Goal: Information Seeking & Learning: Check status

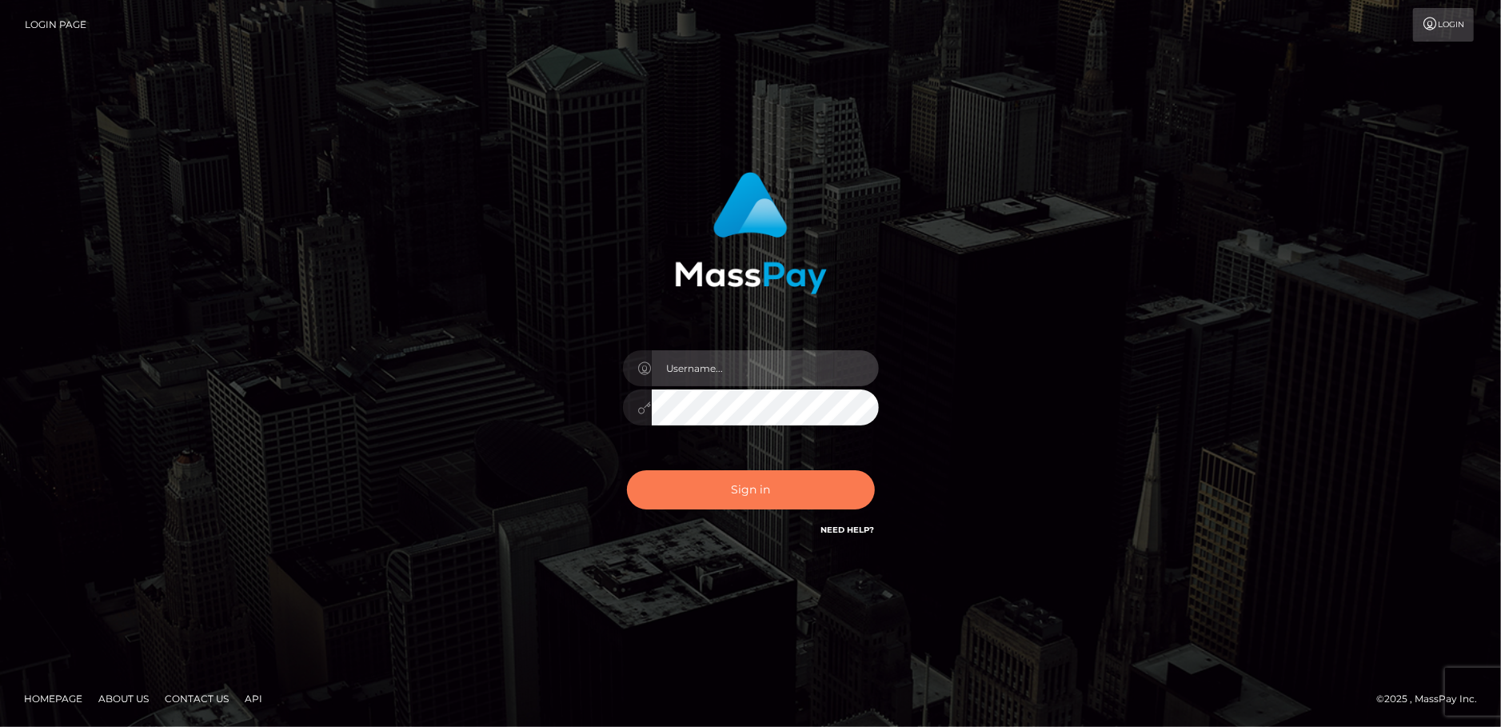
type input "Jeane.B2"
click at [737, 494] on button "Sign in" at bounding box center [751, 489] width 248 height 39
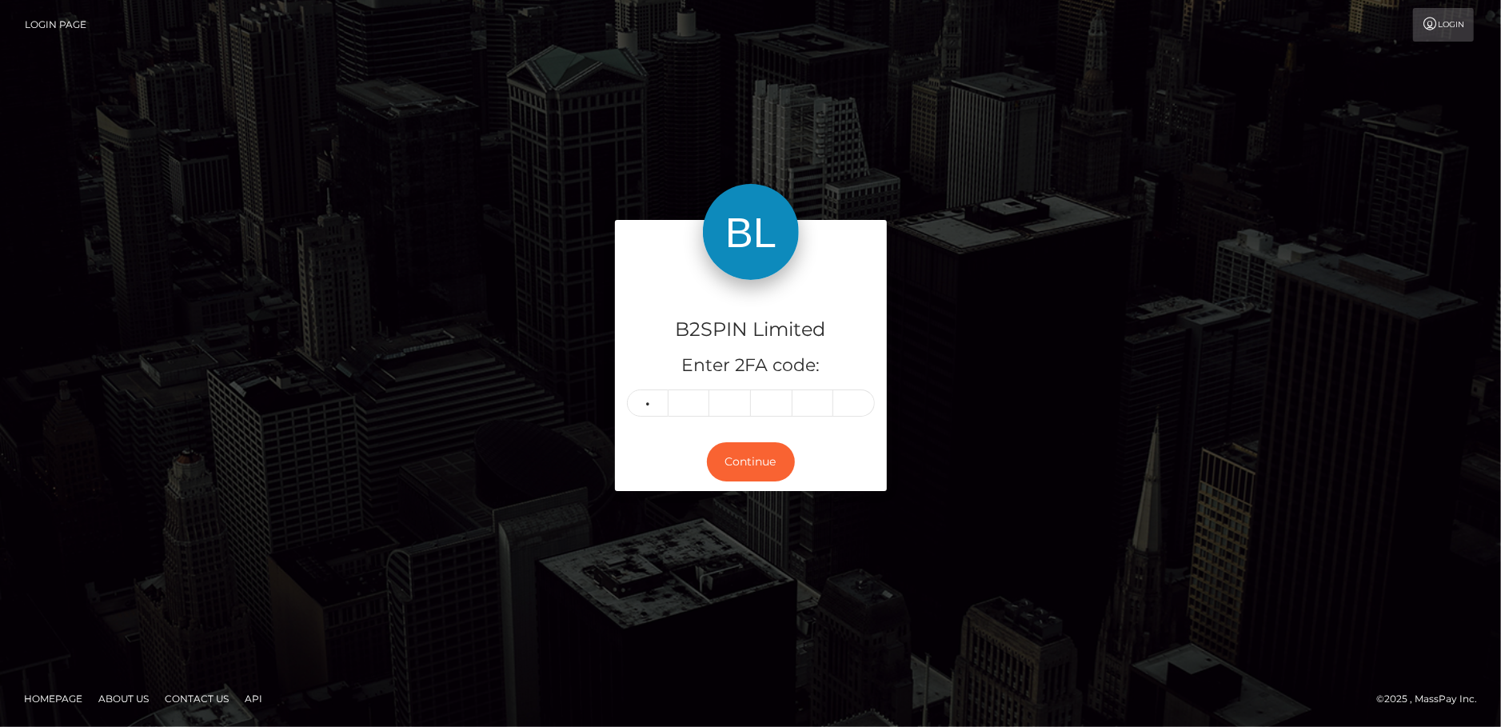
type input "4"
type input "7"
type input "0"
type input "4"
type input "8"
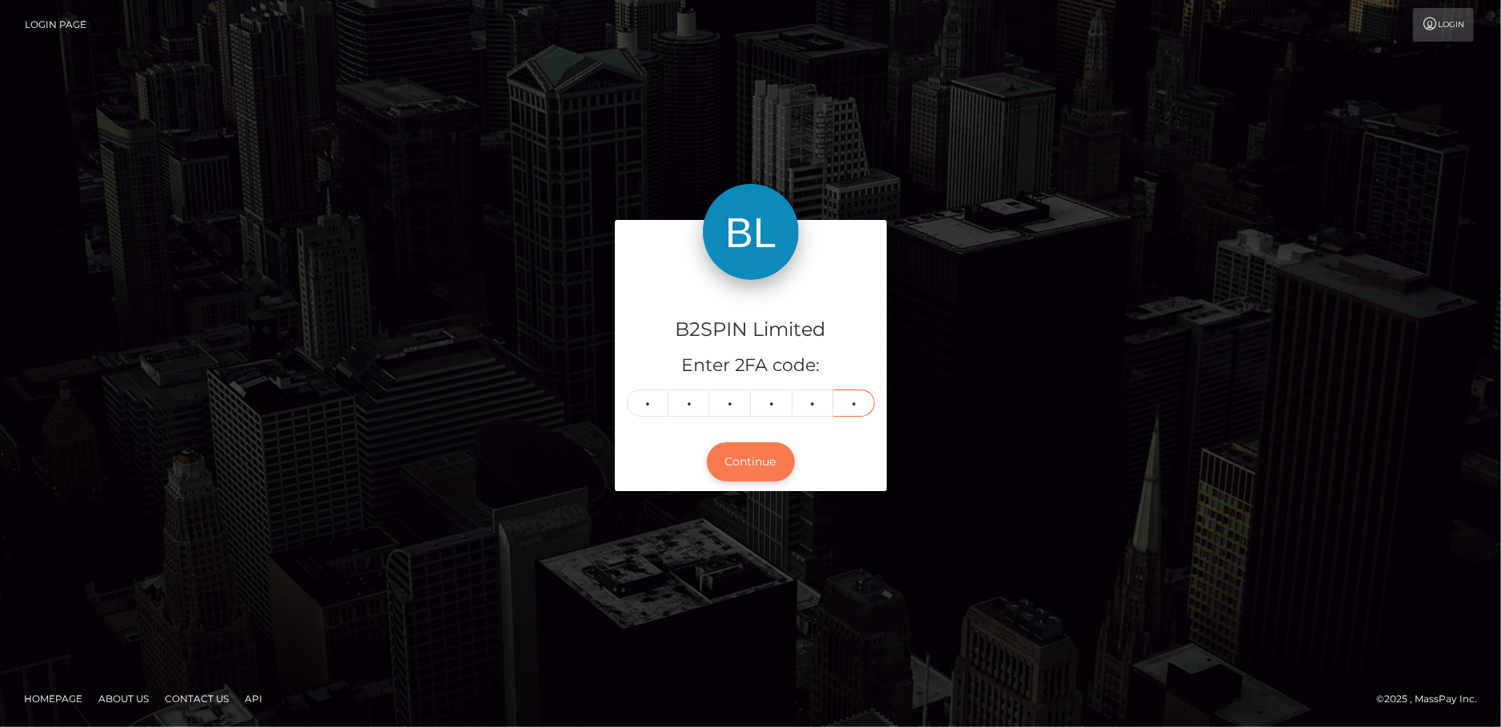
type input "3"
click at [768, 469] on button "Continue" at bounding box center [751, 461] width 88 height 39
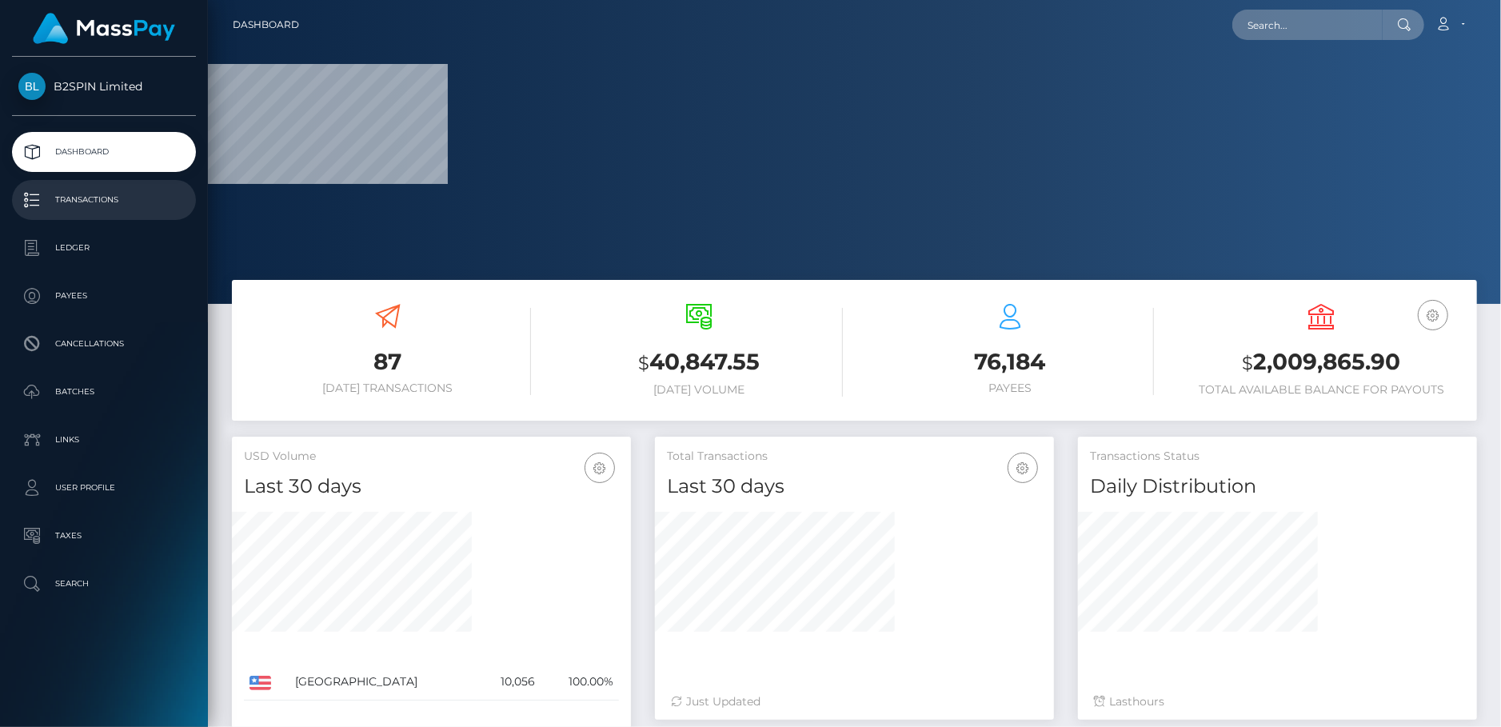
click at [118, 205] on p "Transactions" at bounding box center [103, 200] width 171 height 24
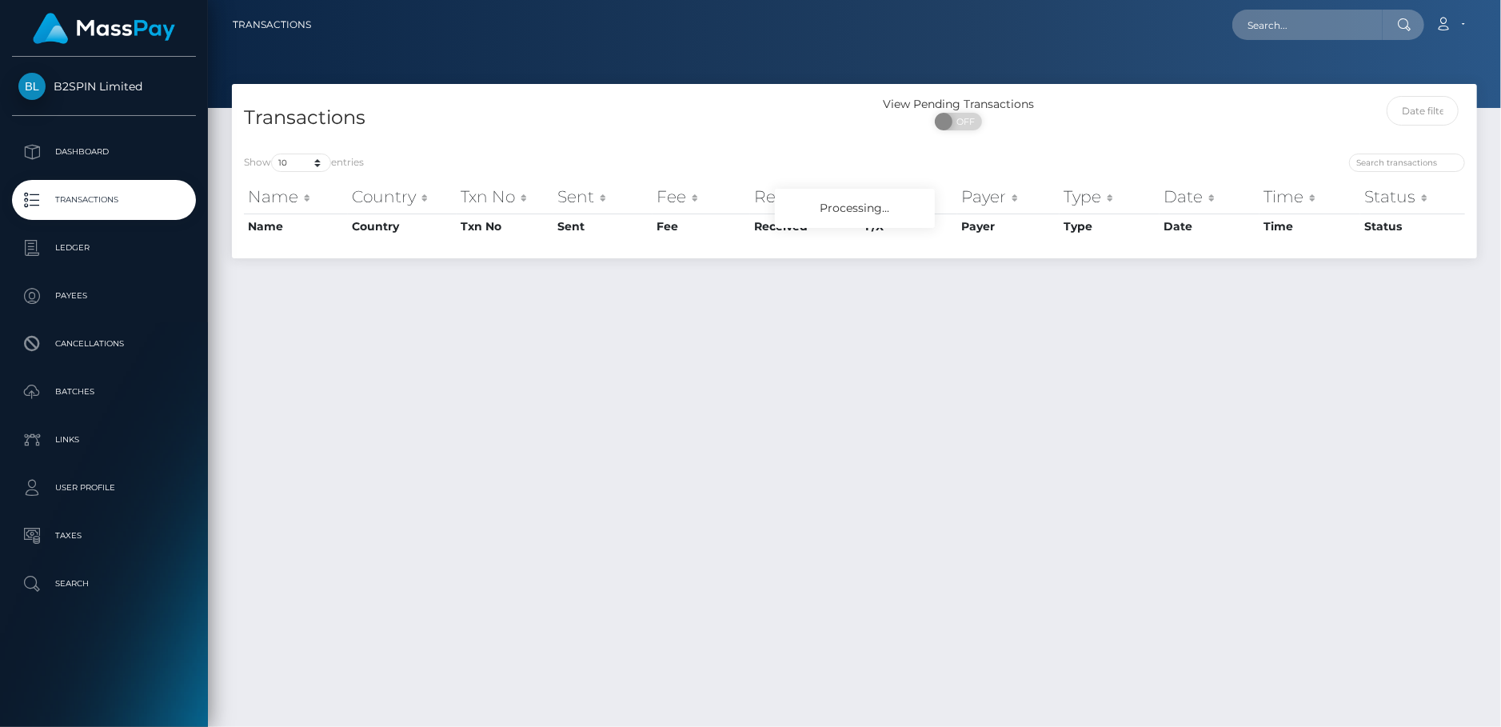
drag, startPoint x: 1251, startPoint y: 389, endPoint x: 1237, endPoint y: 384, distance: 14.4
click at [1249, 390] on div "Transactions View Pending Transactions ON OFF Show 10 25 50 100 250 500 1,000 3…" at bounding box center [854, 398] width 1293 height 629
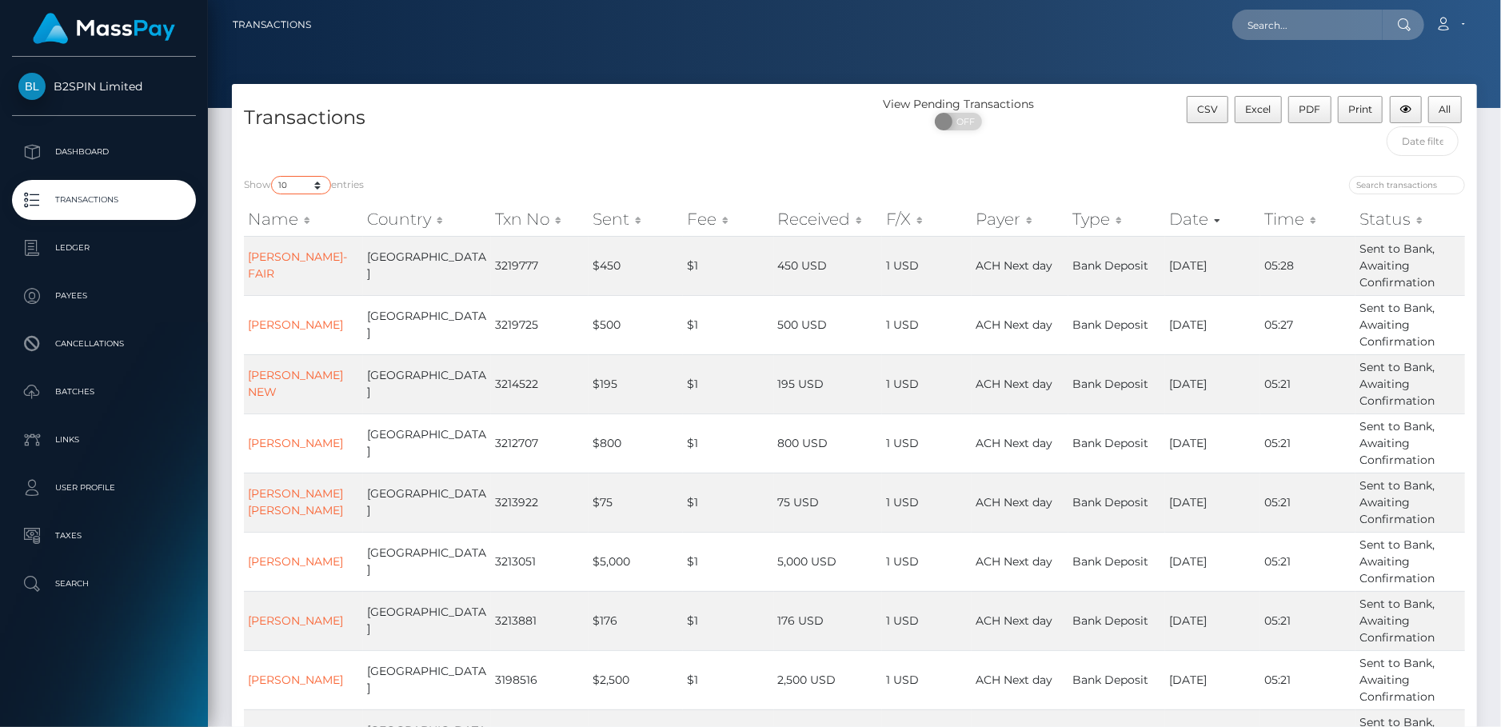
click at [300, 182] on select "10 25 50 100 250 500 1,000 3,500" at bounding box center [301, 185] width 60 height 18
select select "3500"
click at [273, 177] on select "10 25 50 100 250 500 1,000 3,500" at bounding box center [301, 185] width 60 height 18
drag, startPoint x: 390, startPoint y: 482, endPoint x: 830, endPoint y: 363, distance: 456.5
click at [394, 478] on td "[GEOGRAPHIC_DATA]" at bounding box center [427, 502] width 128 height 59
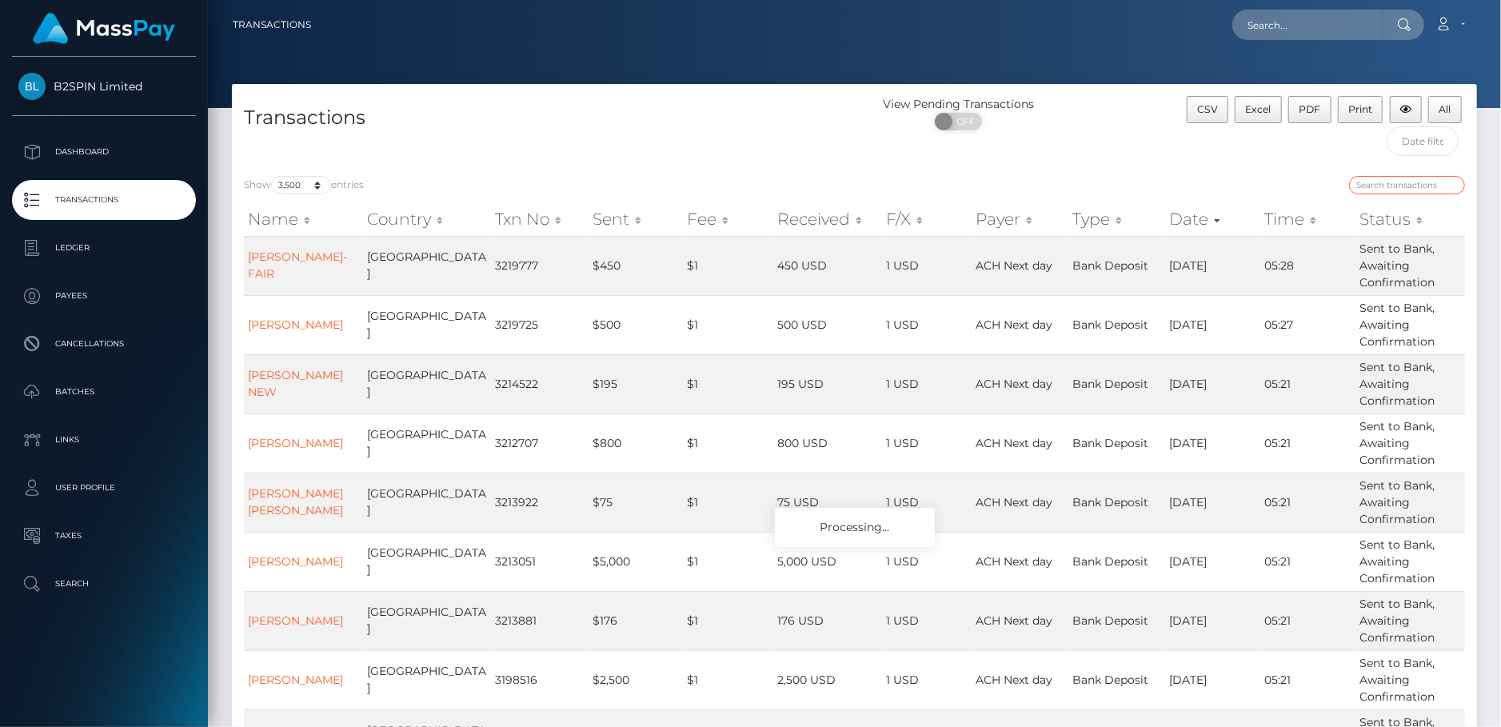
click at [1408, 180] on input "search" at bounding box center [1407, 185] width 116 height 18
paste input "3209036"
type input "3209036"
click at [1293, 10] on input "text" at bounding box center [1308, 25] width 150 height 30
paste input "3209036"
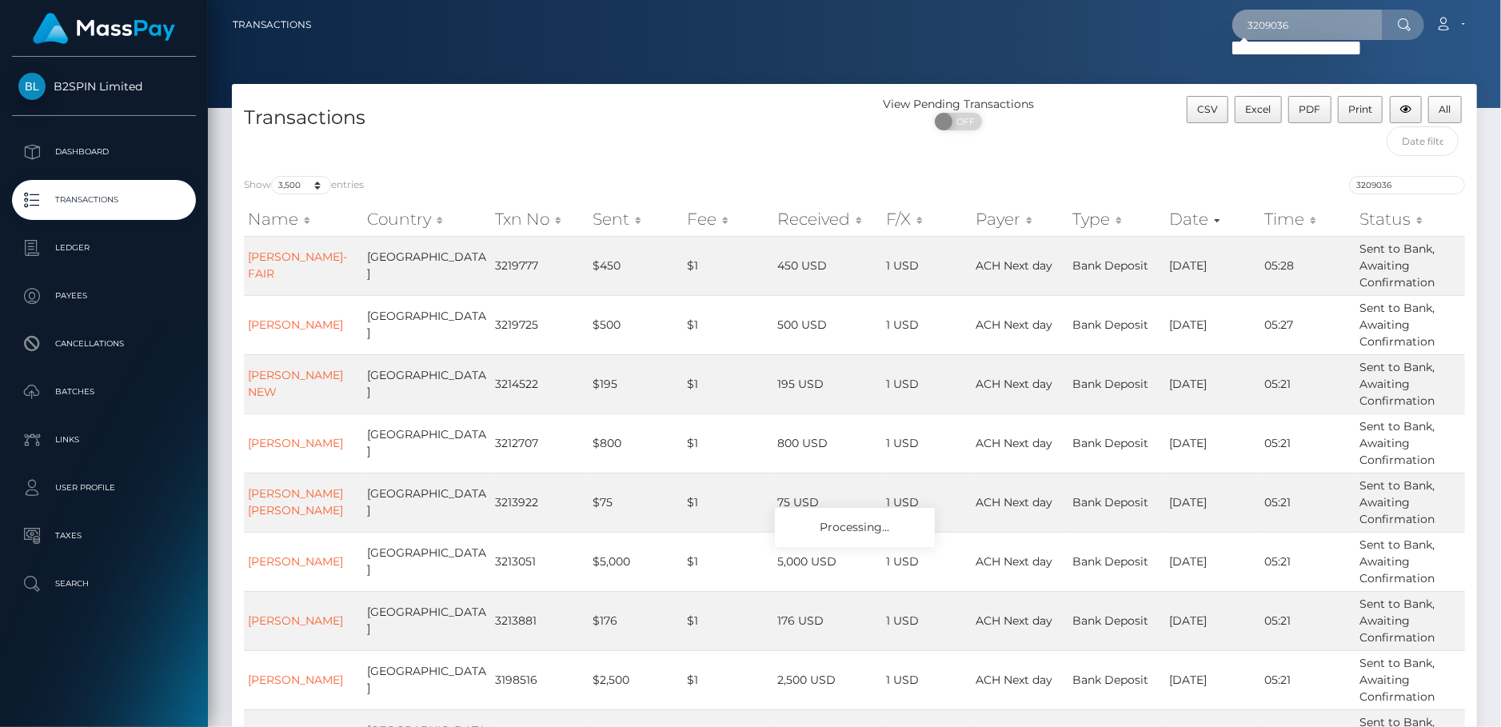
click at [1305, 14] on input "3209036" at bounding box center [1308, 25] width 150 height 30
click at [1303, 14] on input "3209036" at bounding box center [1308, 25] width 150 height 30
paste input "613"
click at [1303, 23] on input "3209613" at bounding box center [1308, 25] width 150 height 30
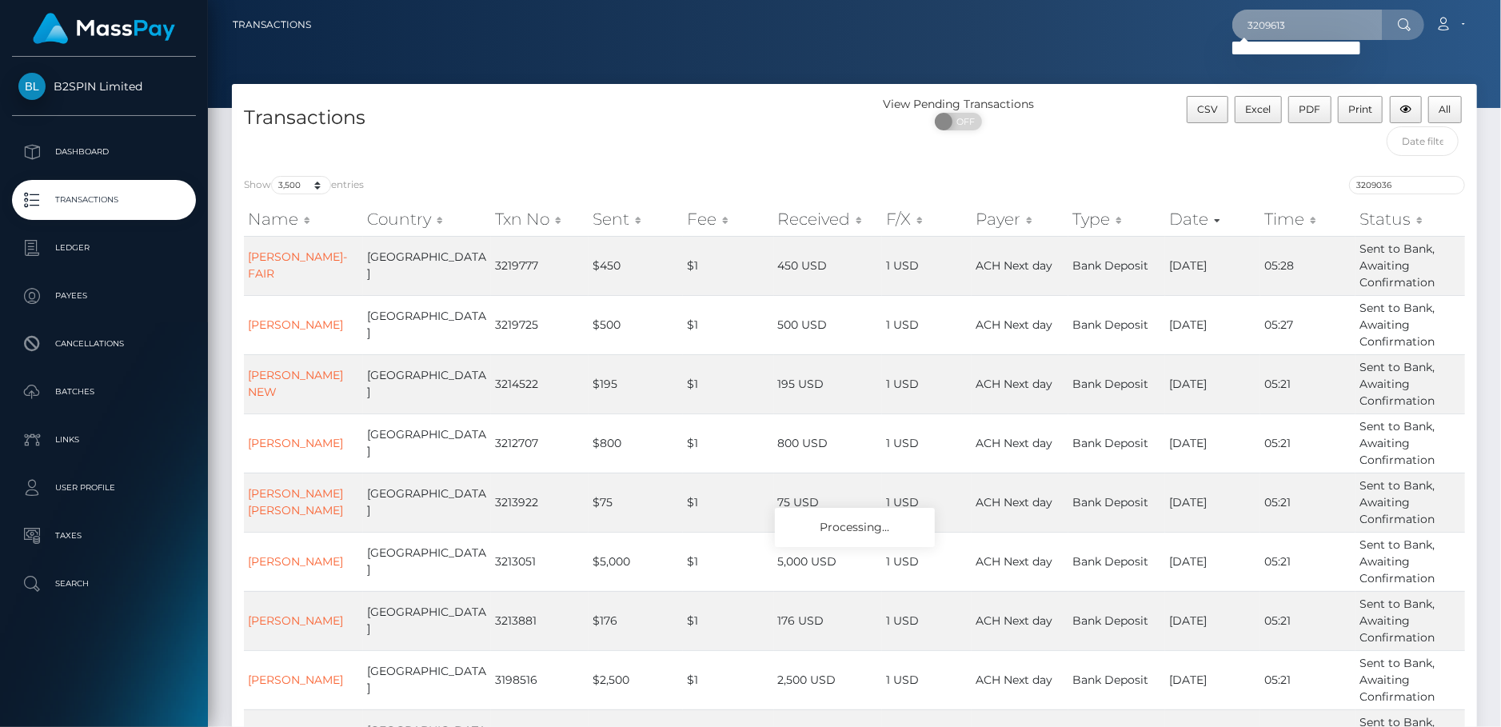
click at [1303, 22] on input "3209613" at bounding box center [1308, 25] width 150 height 30
paste input "10857"
click at [1311, 22] on input "3210857" at bounding box center [1308, 25] width 150 height 30
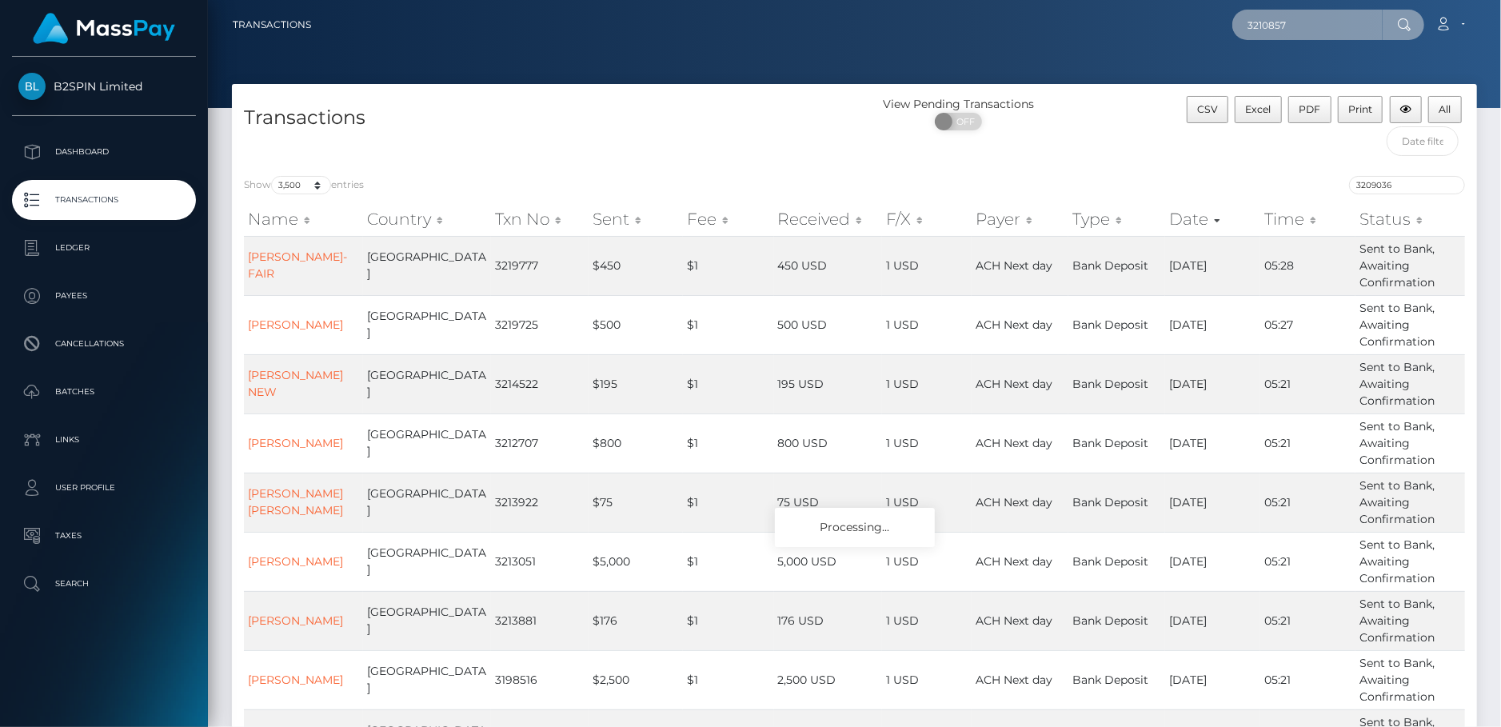
click at [1310, 21] on input "3210857" at bounding box center [1308, 25] width 150 height 30
paste input "3210947"
click at [1303, 22] on input "32108573210947" at bounding box center [1308, 25] width 150 height 30
click at [1302, 22] on input "32108573210947" at bounding box center [1308, 25] width 150 height 30
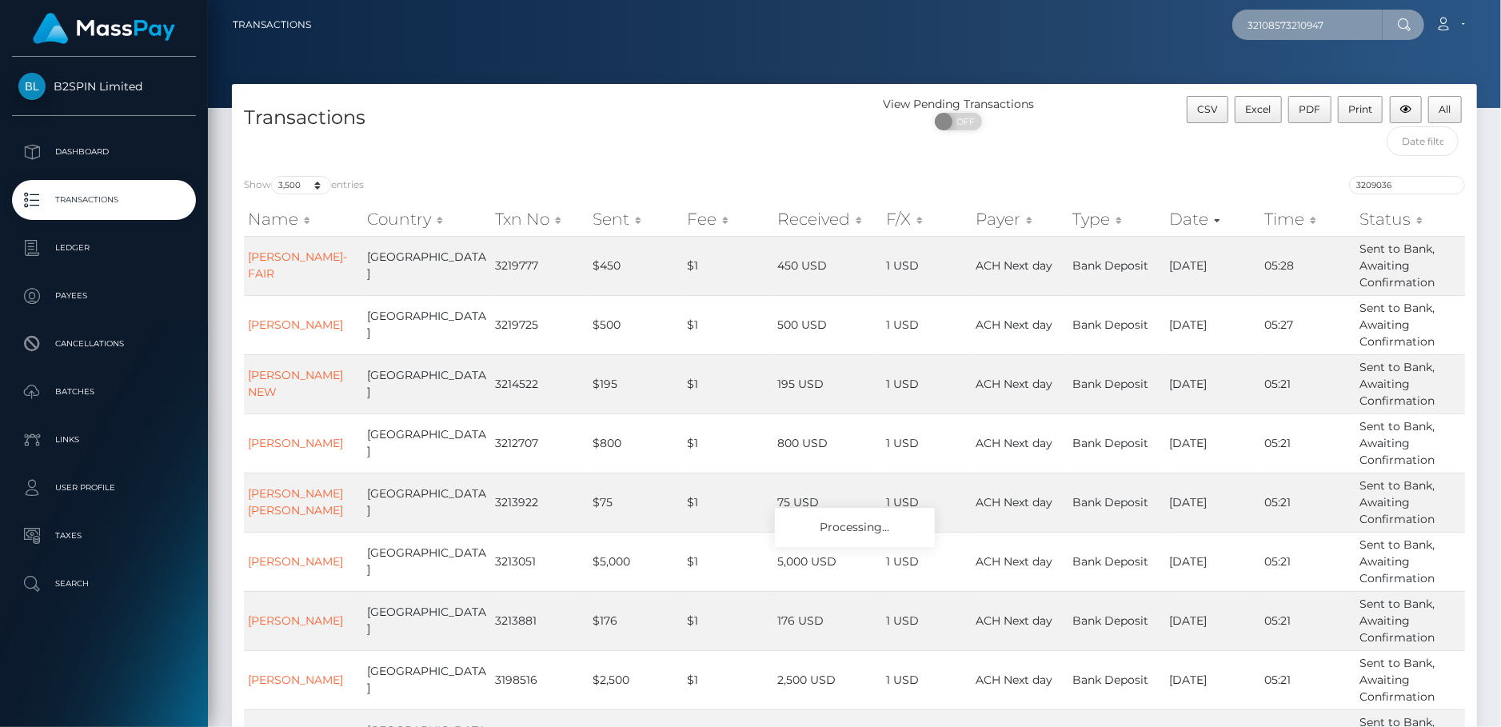
paste input "text"
click at [1325, 22] on input "3210947" at bounding box center [1308, 25] width 150 height 30
click at [1323, 21] on input "3210947" at bounding box center [1308, 25] width 150 height 30
click at [1322, 21] on input "3210947" at bounding box center [1308, 25] width 150 height 30
paste input "3211236"
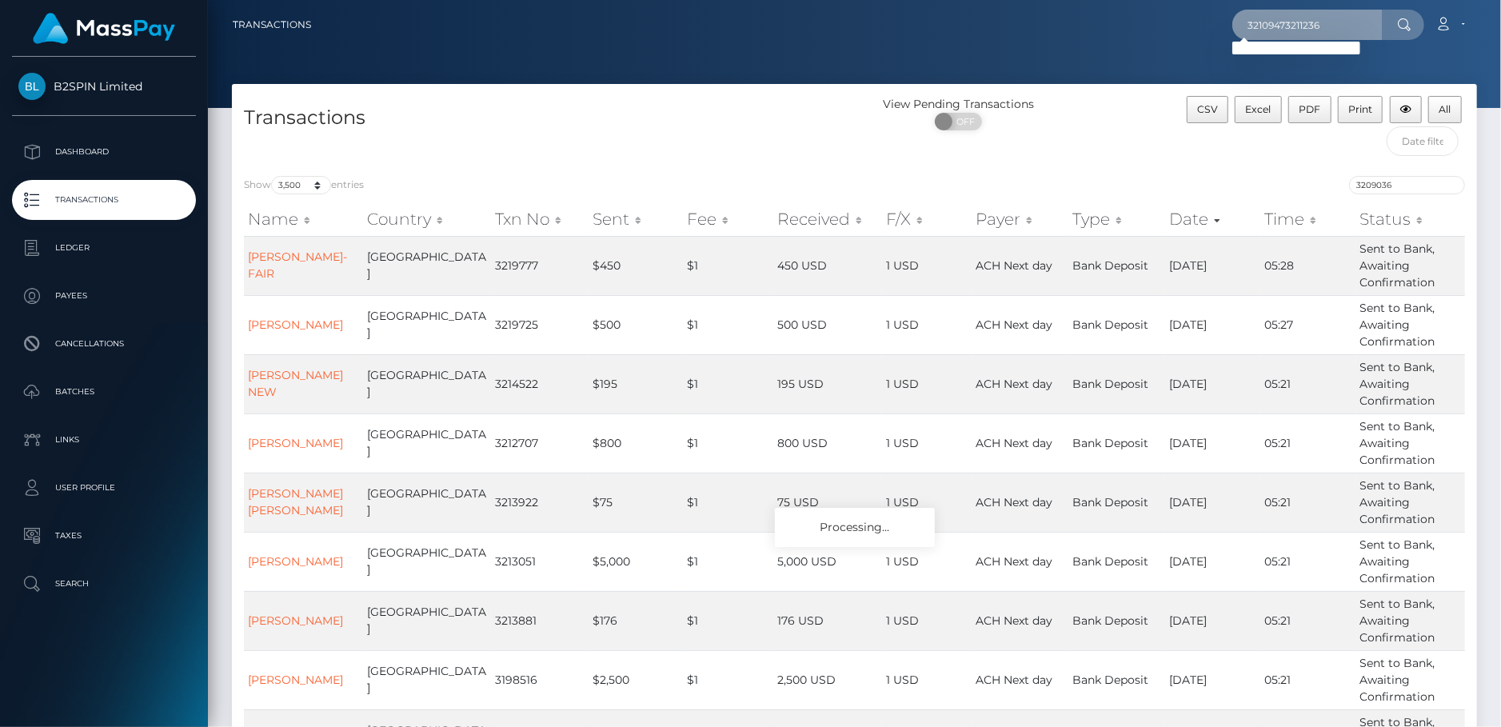
click at [1337, 14] on input "32109473211236" at bounding box center [1308, 25] width 150 height 30
paste input "text"
type input "3211236"
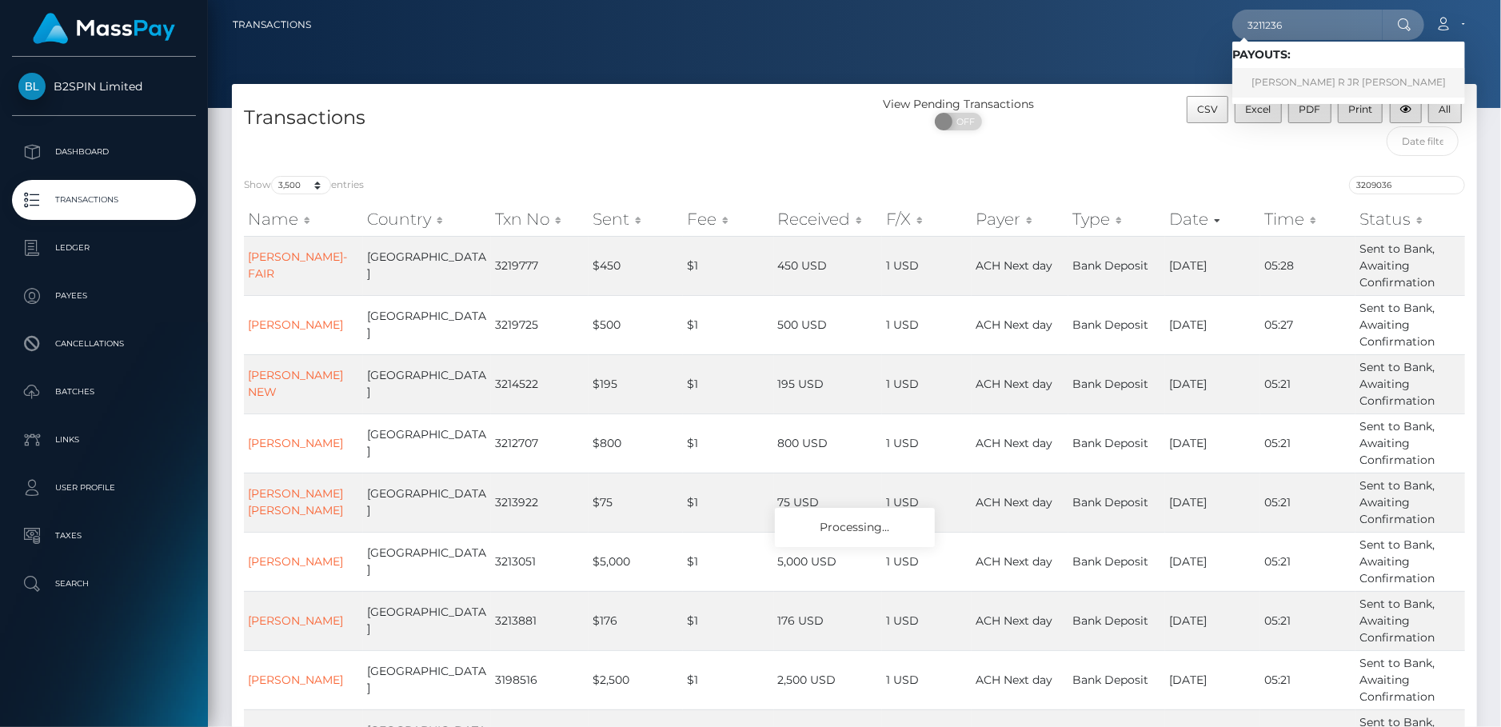
click at [1293, 78] on link "GEORGE R JR CARR" at bounding box center [1349, 83] width 233 height 30
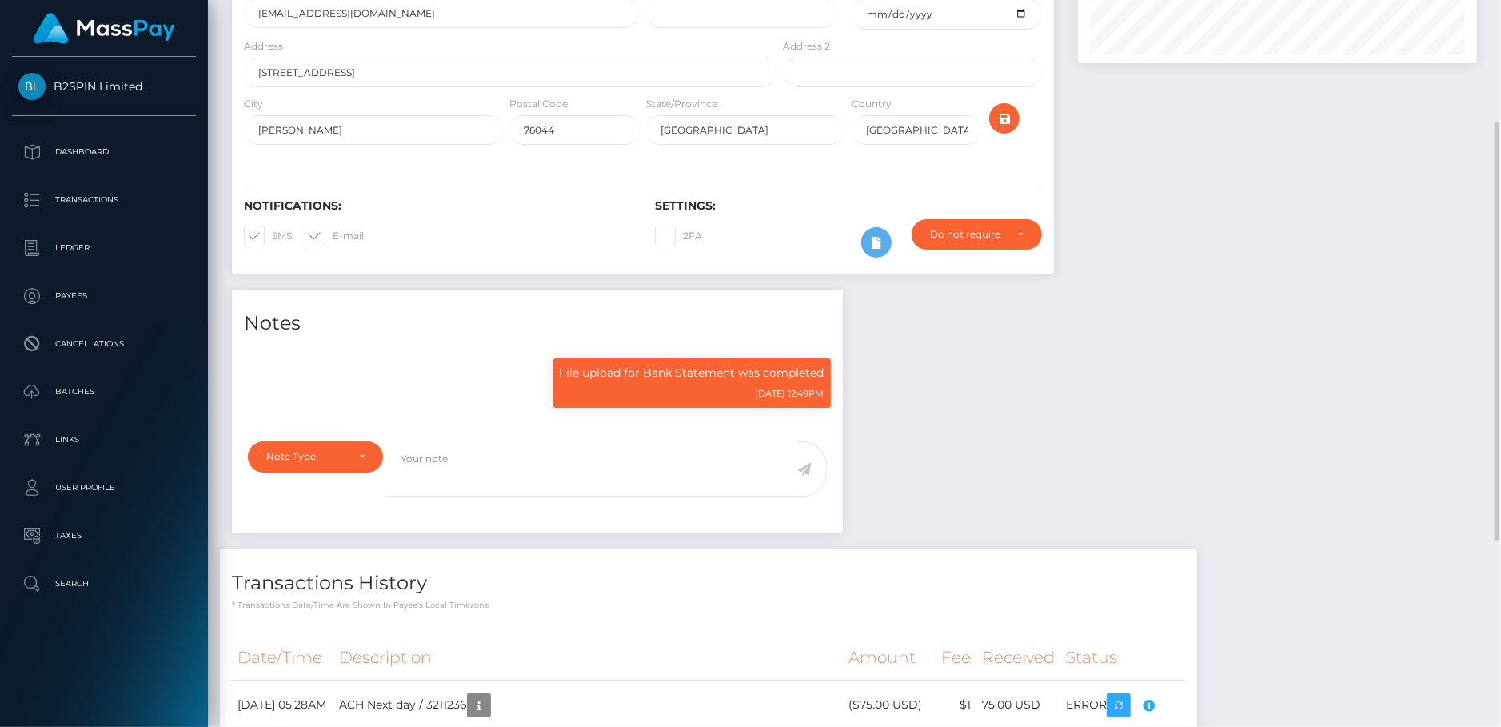
scroll to position [426, 0]
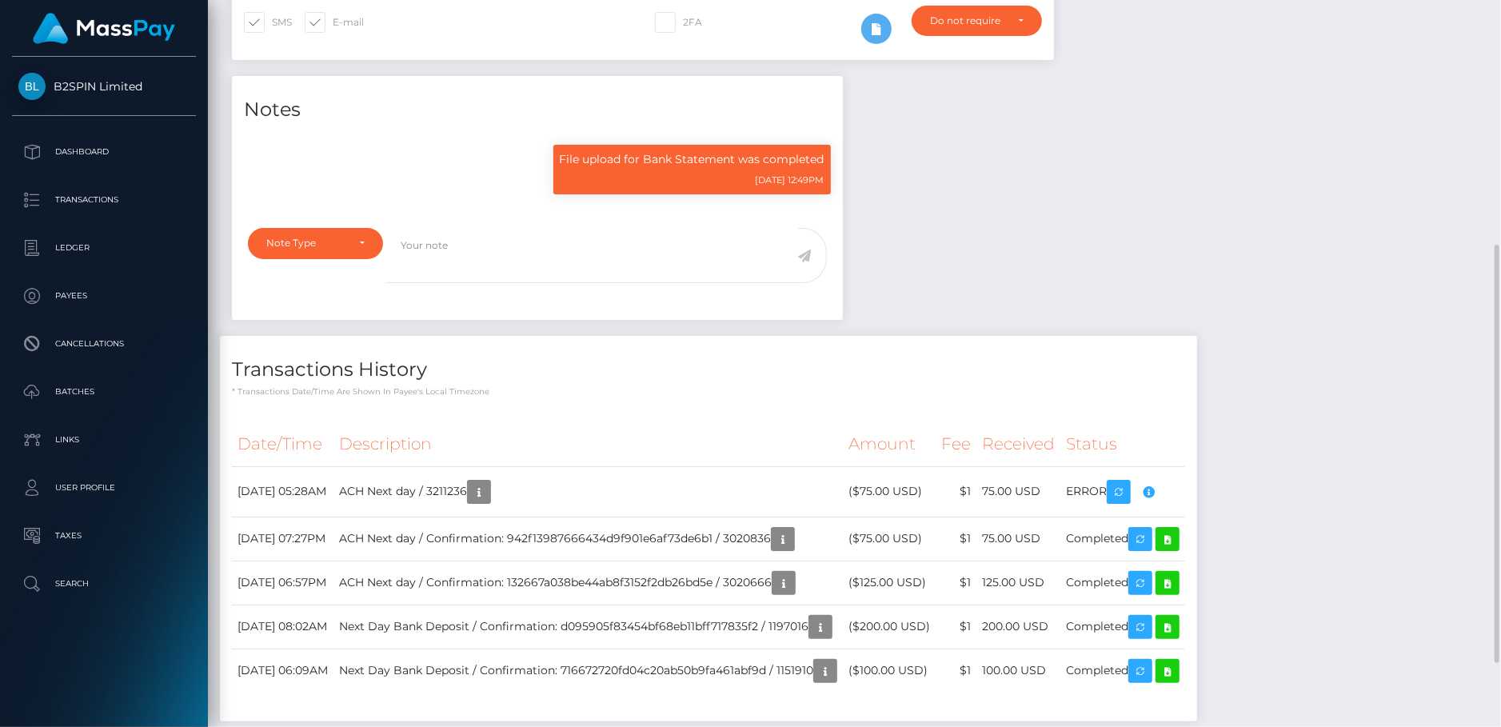
click at [577, 384] on h4 "Transactions History" at bounding box center [708, 370] width 953 height 28
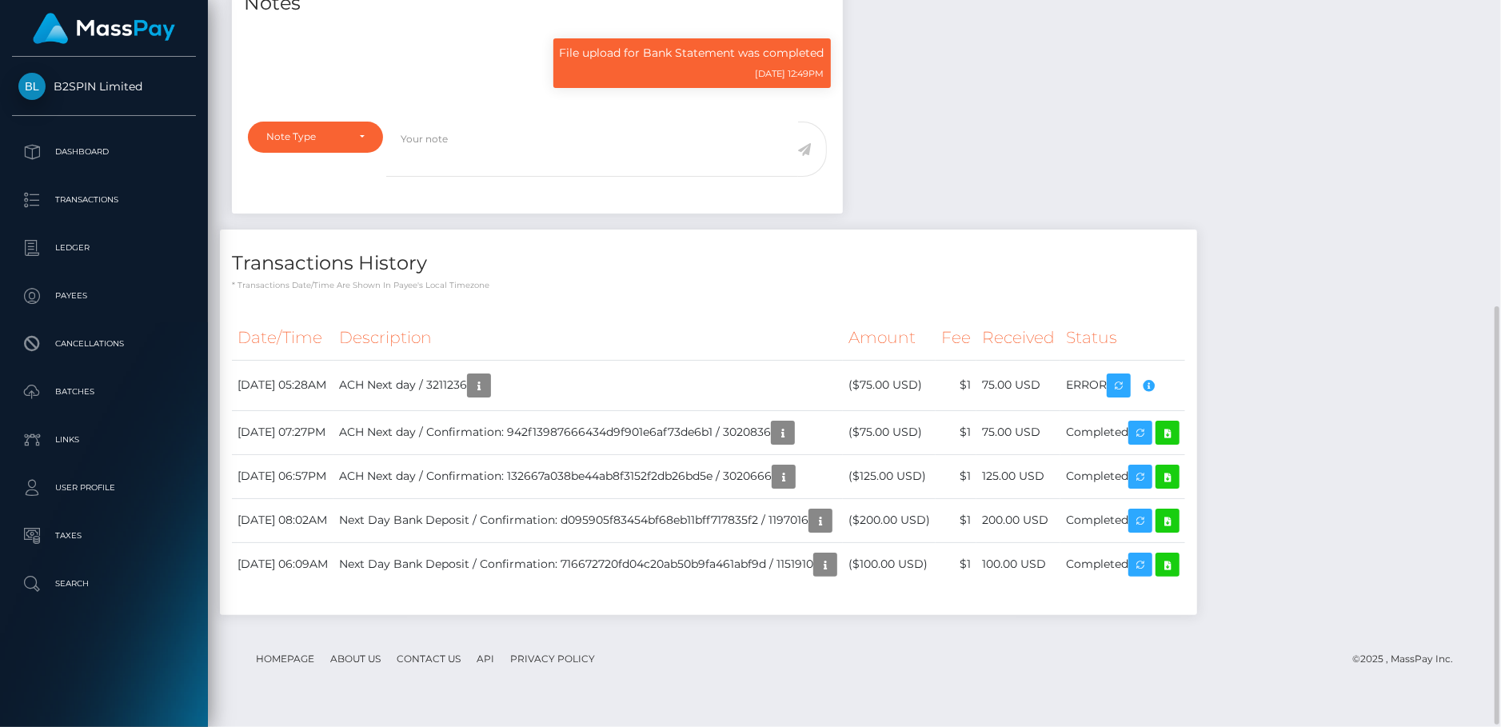
scroll to position [0, 0]
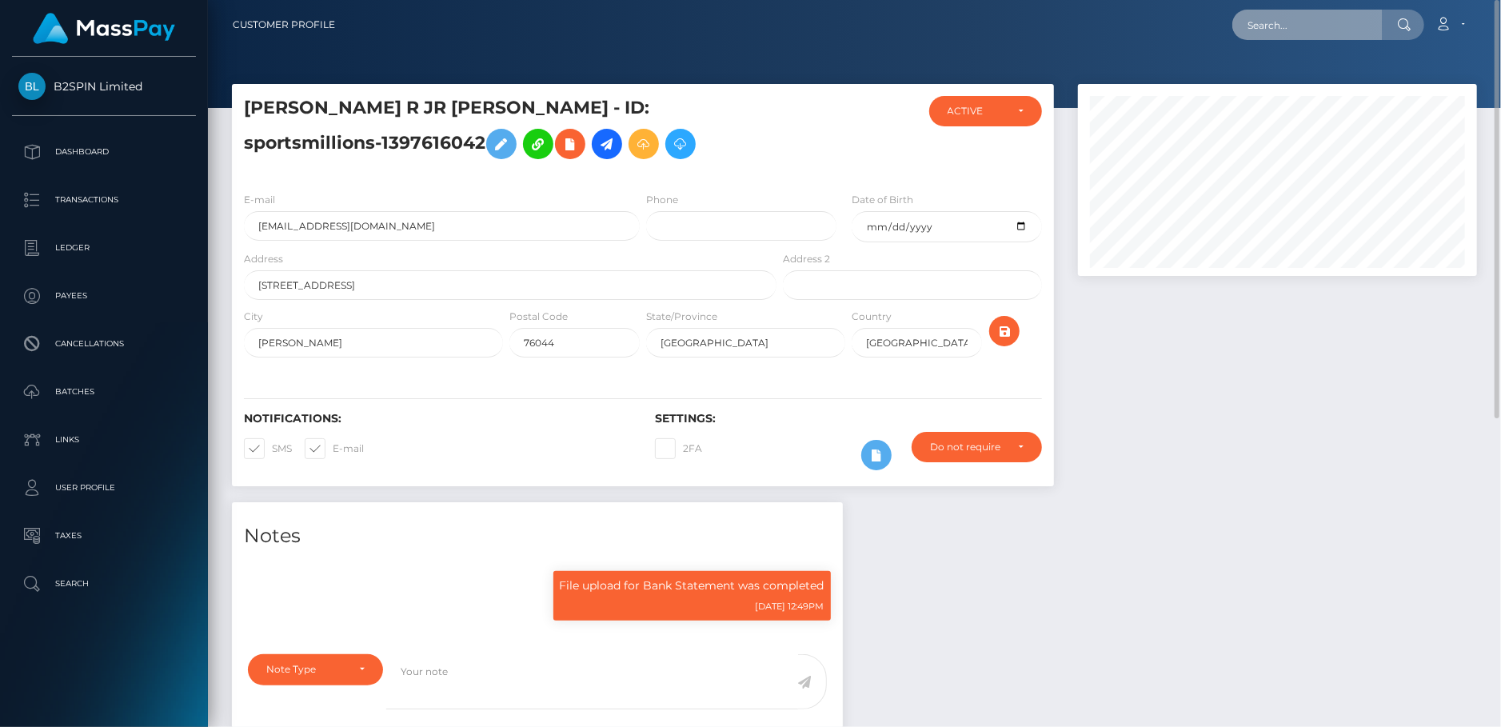
click at [1321, 31] on input "text" at bounding box center [1308, 25] width 150 height 30
paste input "3211518"
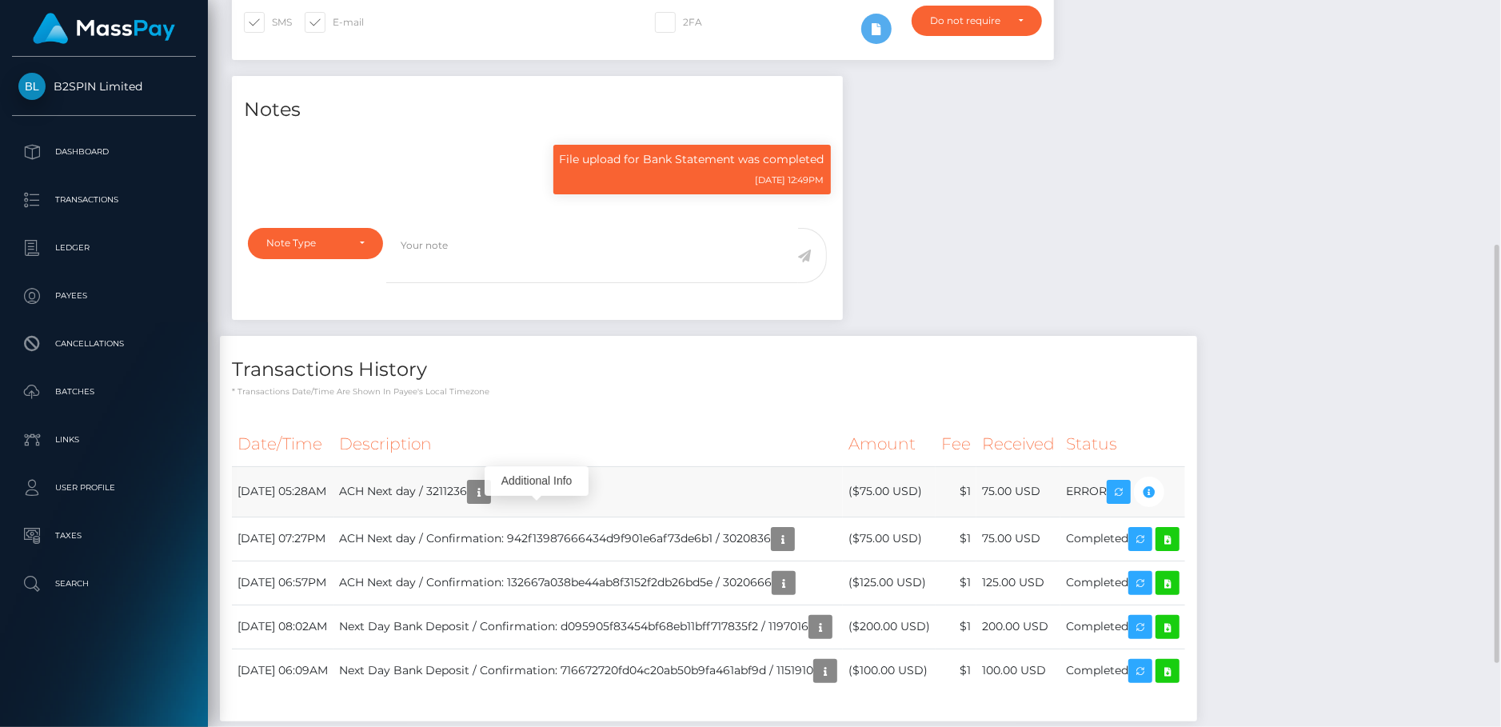
scroll to position [192, 399]
type input "3211518"
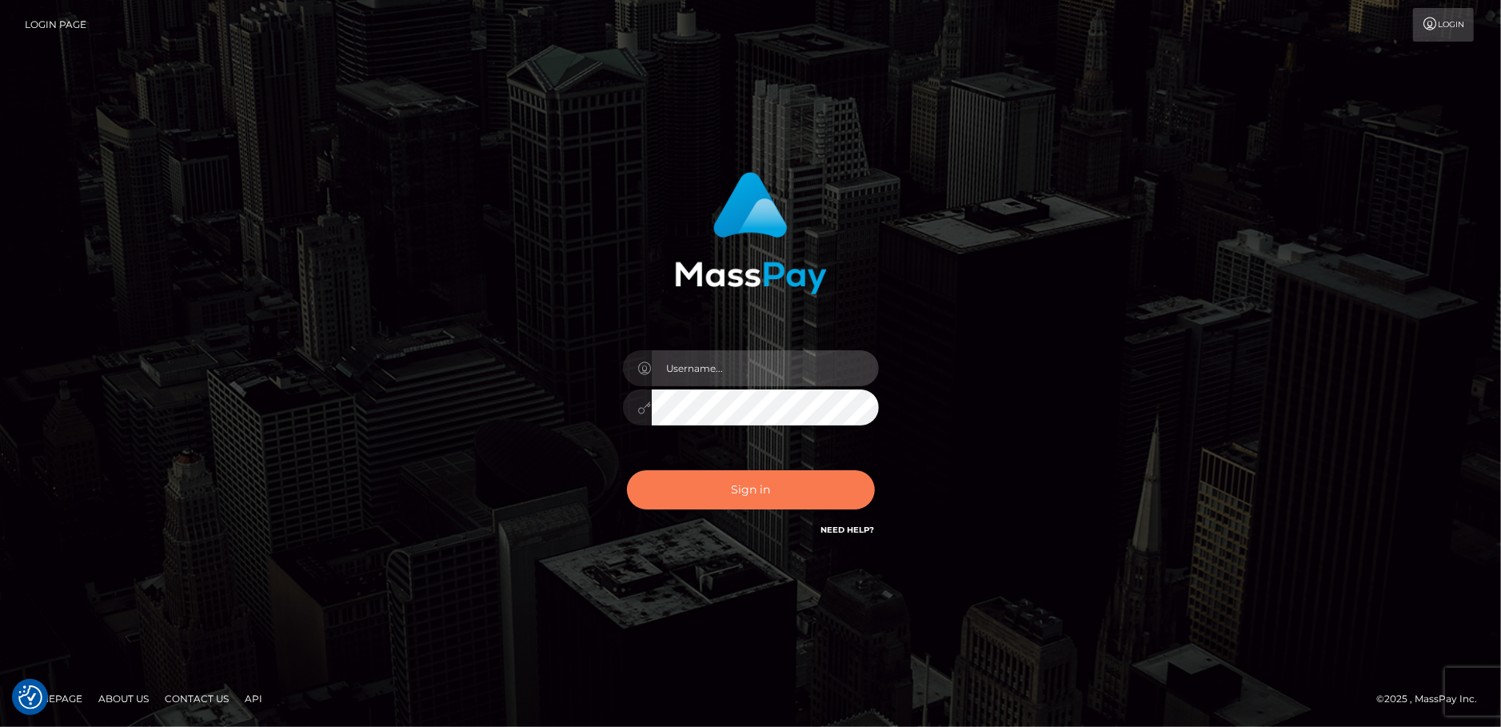
type input "[PERSON_NAME].B2"
click at [744, 481] on button "Sign in" at bounding box center [751, 489] width 248 height 39
click at [711, 482] on button "Sign in" at bounding box center [751, 489] width 248 height 39
type input "Jeane.B2"
click at [717, 498] on button "Sign in" at bounding box center [751, 489] width 248 height 39
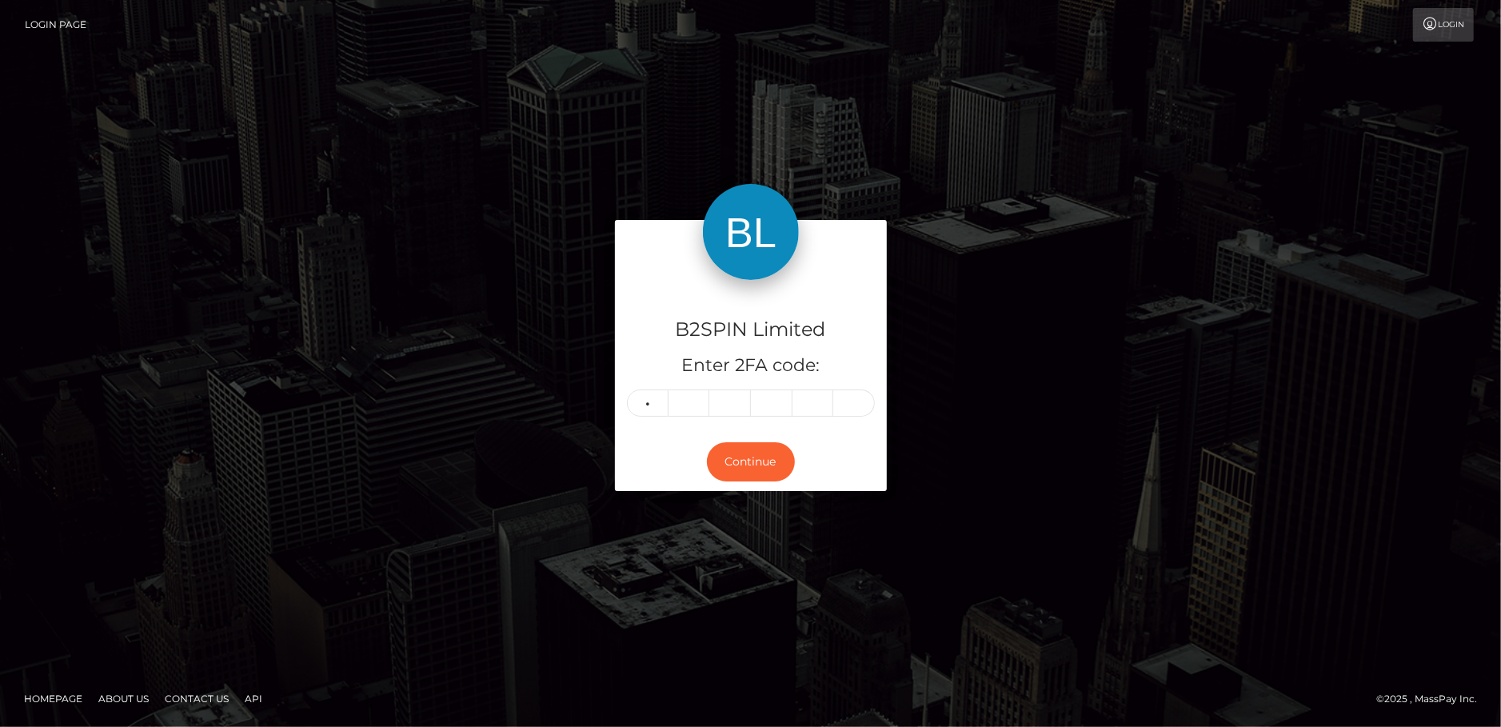
type input "2"
type input "9"
type input "2"
type input "0"
type input "1"
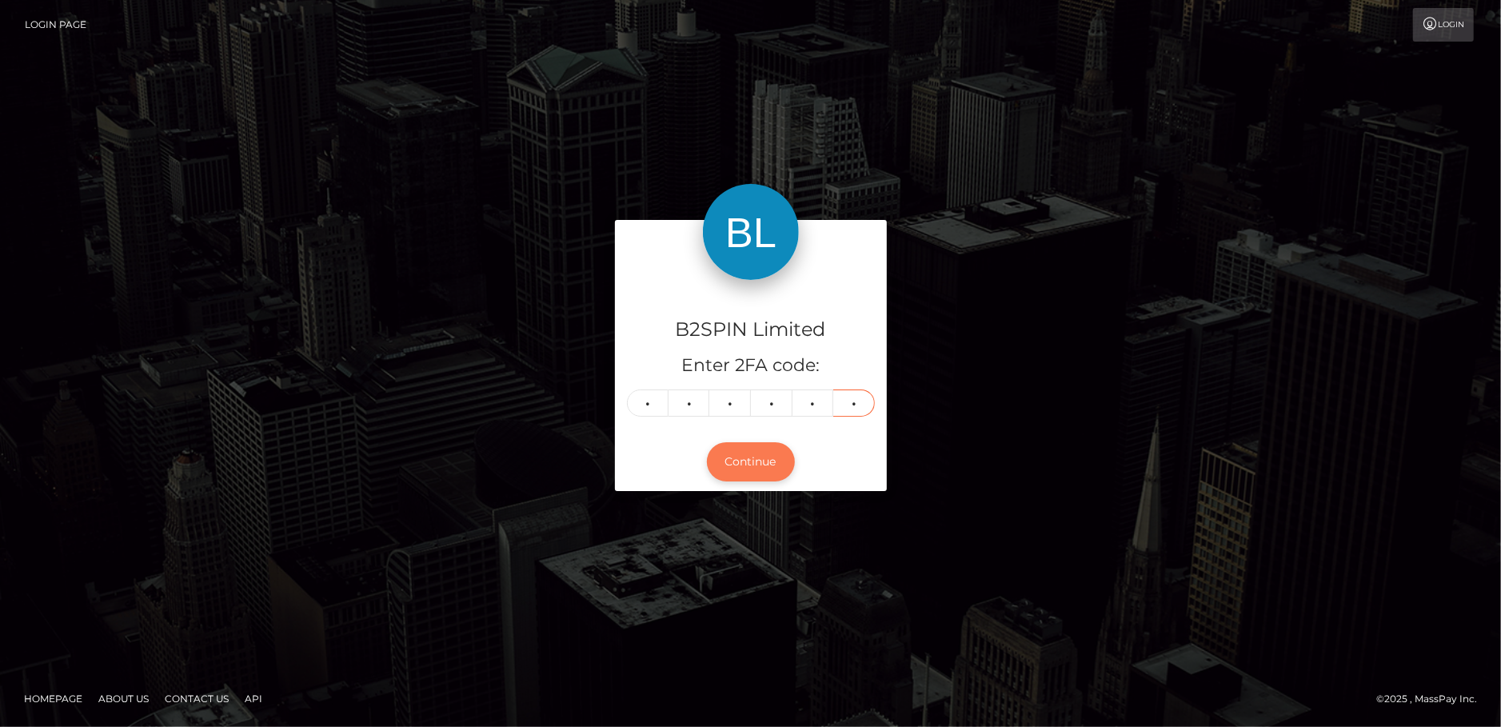
type input "2"
click at [740, 453] on button "Continue" at bounding box center [751, 461] width 88 height 39
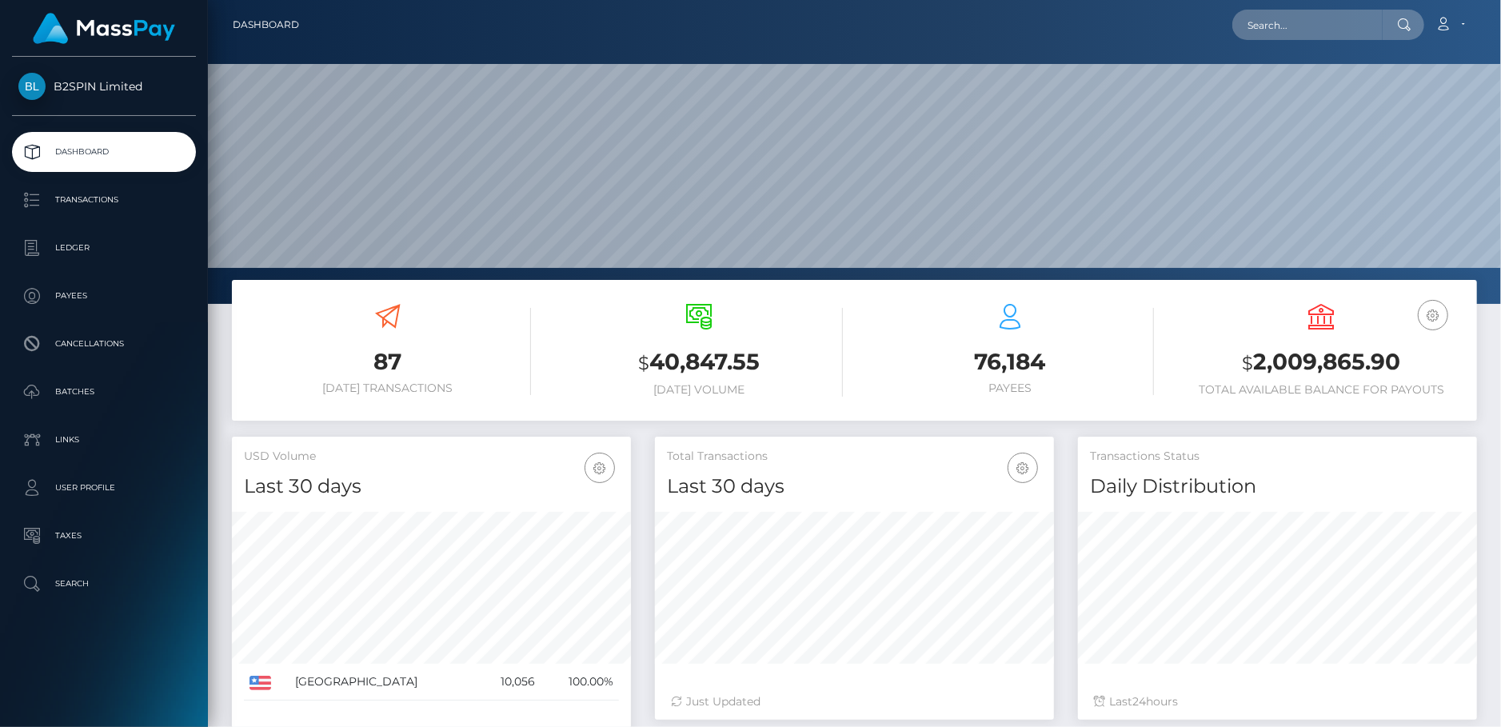
scroll to position [284, 399]
drag, startPoint x: 126, startPoint y: 204, endPoint x: 183, endPoint y: 210, distance: 57.9
click at [126, 204] on p "Transactions" at bounding box center [103, 200] width 171 height 24
click at [1336, 34] on input "text" at bounding box center [1308, 25] width 150 height 30
paste input "3202350"
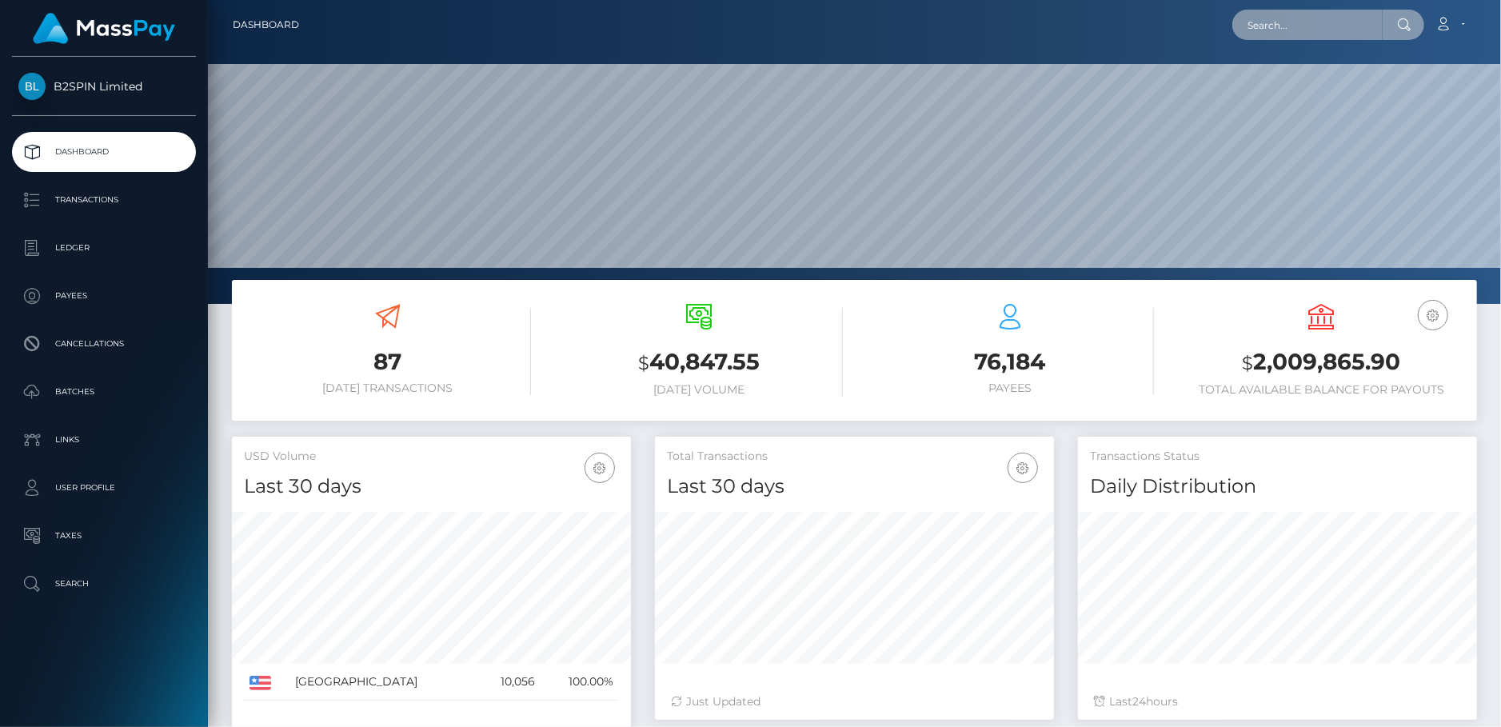
type input "3202350"
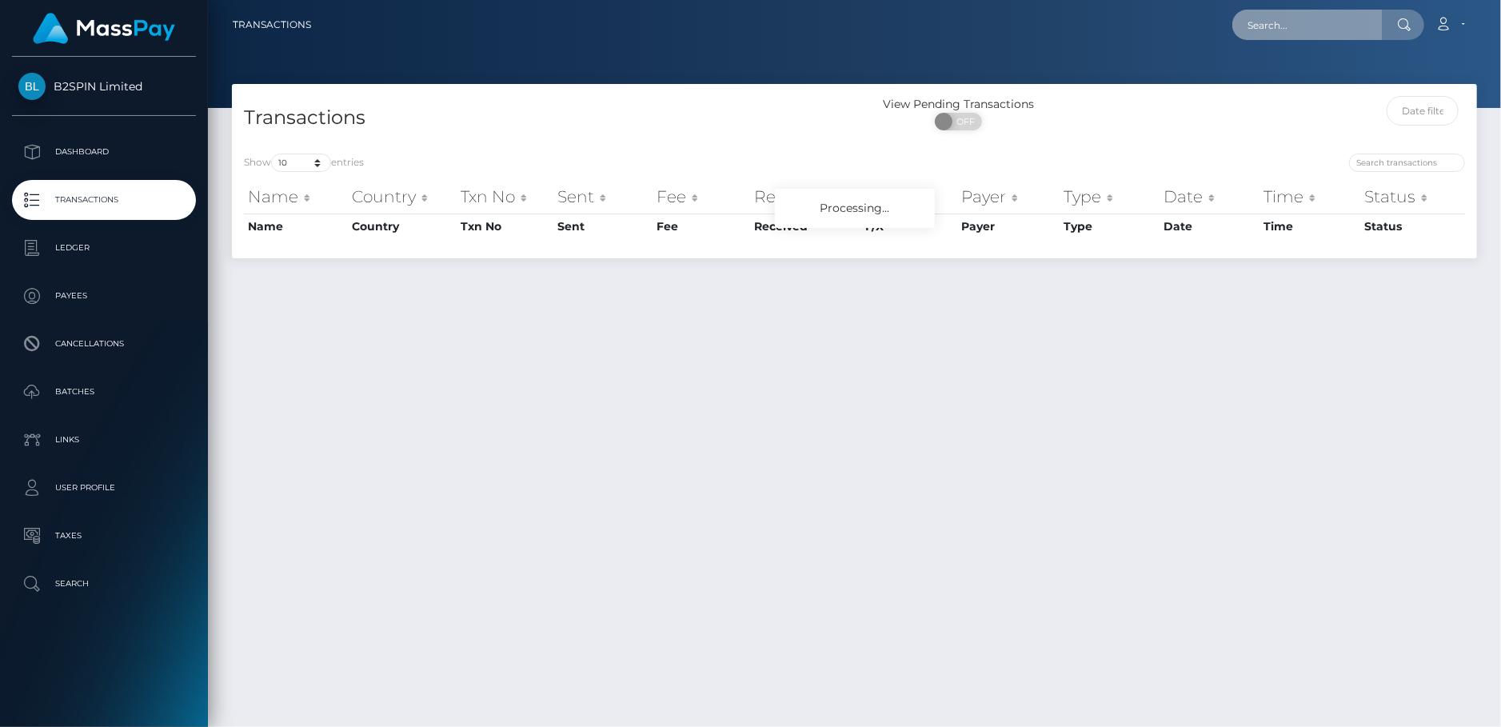
click at [1335, 25] on input "text" at bounding box center [1308, 25] width 150 height 30
paste input "3202350"
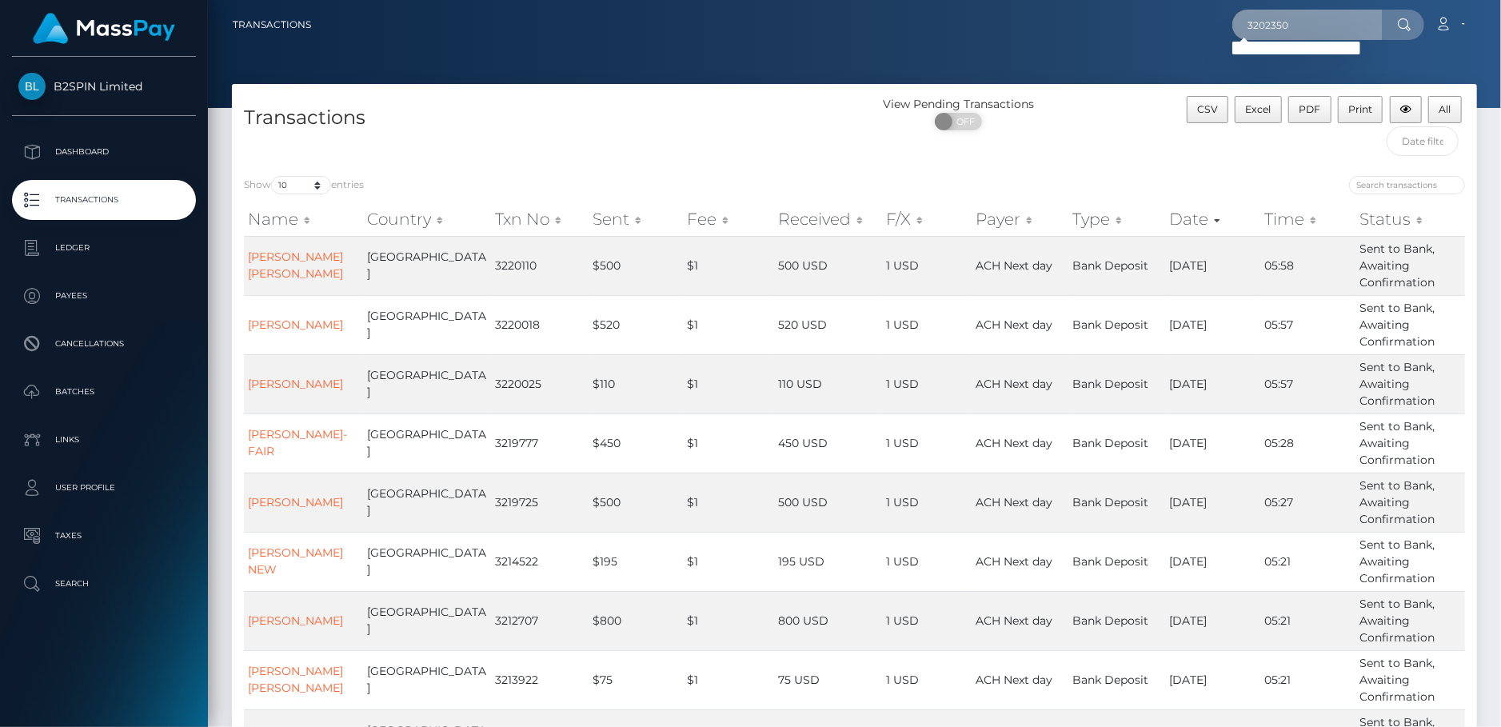
click at [1309, 31] on input "3202350" at bounding box center [1308, 25] width 150 height 30
click at [1310, 22] on input "3202350" at bounding box center [1308, 25] width 150 height 30
paste input "011"
type input "3202011"
